Goal: Task Accomplishment & Management: Manage account settings

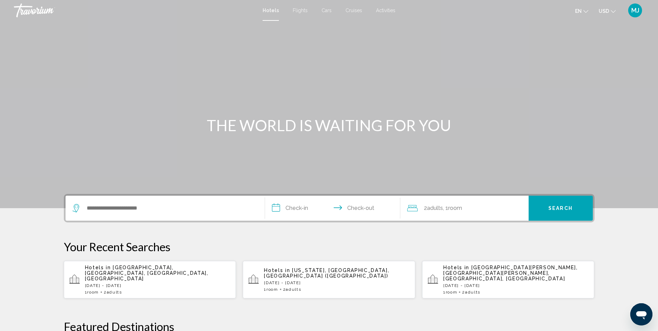
click at [636, 10] on span "MJ" at bounding box center [635, 10] width 8 height 7
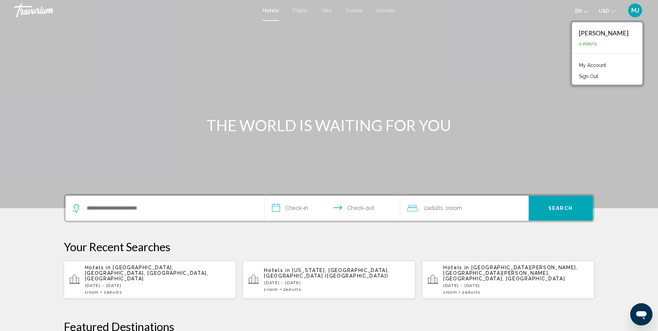
click at [604, 64] on link "My Account" at bounding box center [592, 65] width 34 height 9
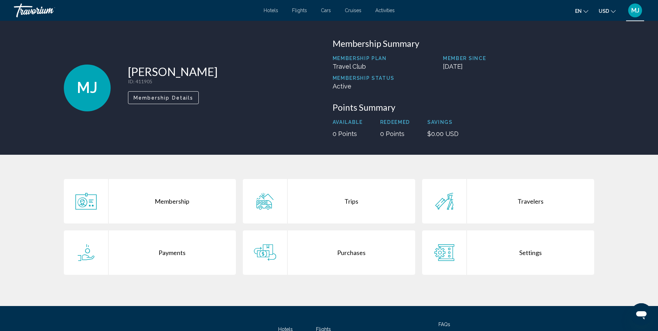
click at [353, 201] on div "Trips" at bounding box center [351, 201] width 128 height 44
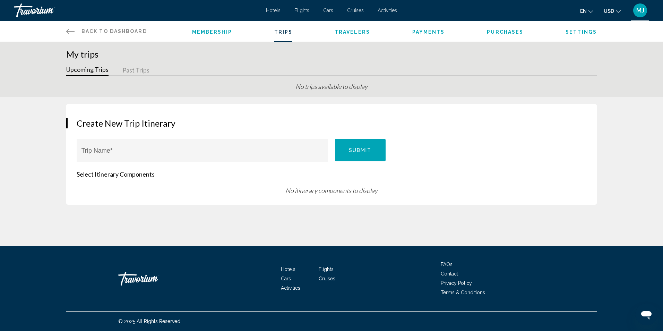
click at [86, 70] on button "Upcoming Trips" at bounding box center [87, 70] width 42 height 11
click at [642, 7] on span "MJ" at bounding box center [640, 10] width 8 height 7
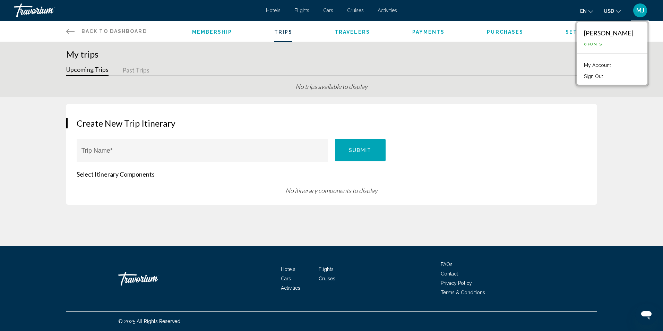
click at [606, 66] on link "My Account" at bounding box center [598, 65] width 34 height 9
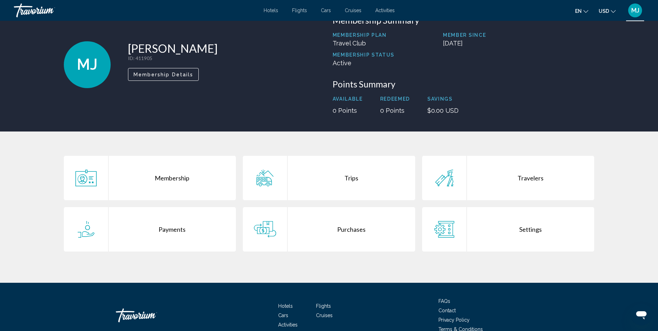
scroll to position [35, 0]
